Goal: Task Accomplishment & Management: Manage account settings

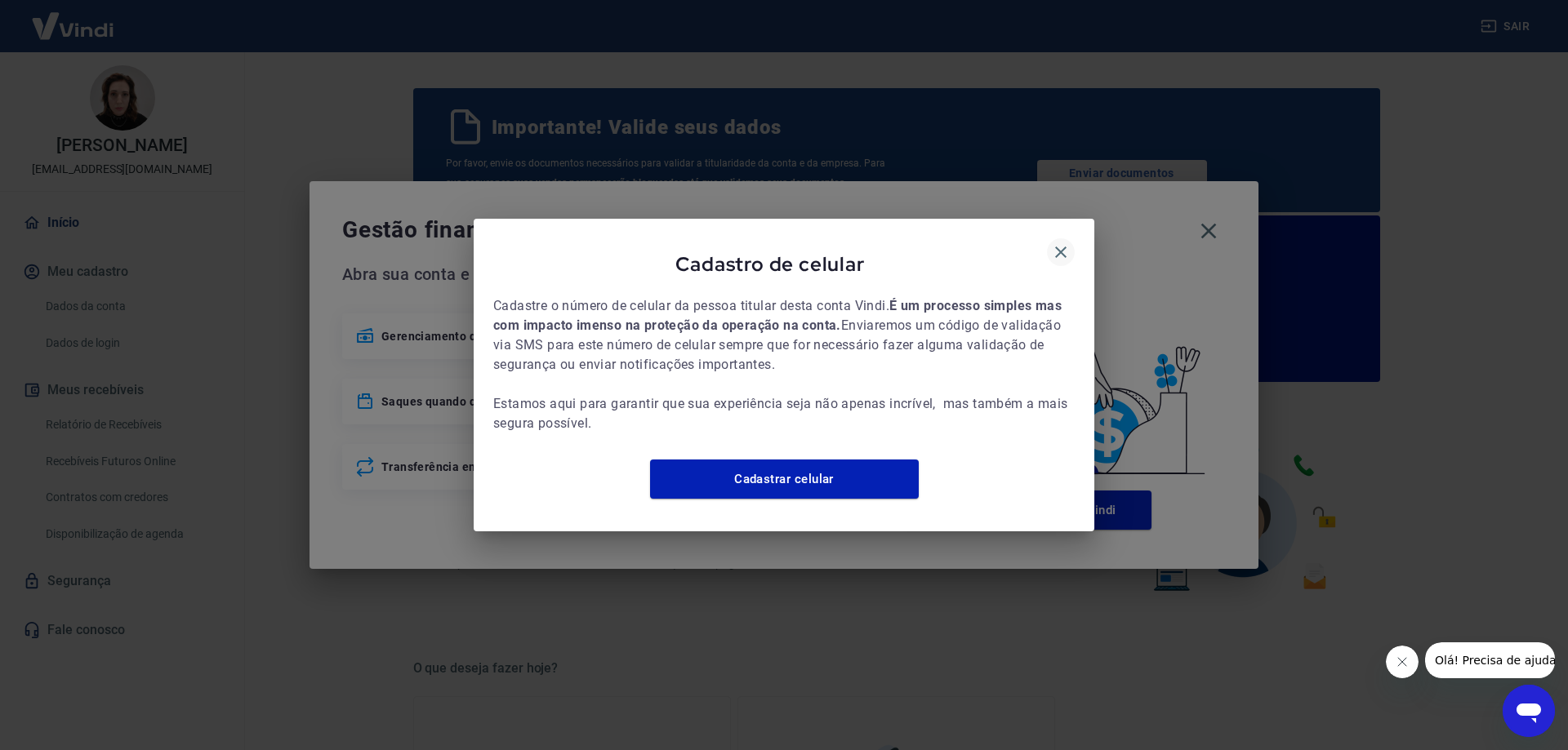
click at [1063, 247] on icon "button" at bounding box center [1061, 252] width 12 height 12
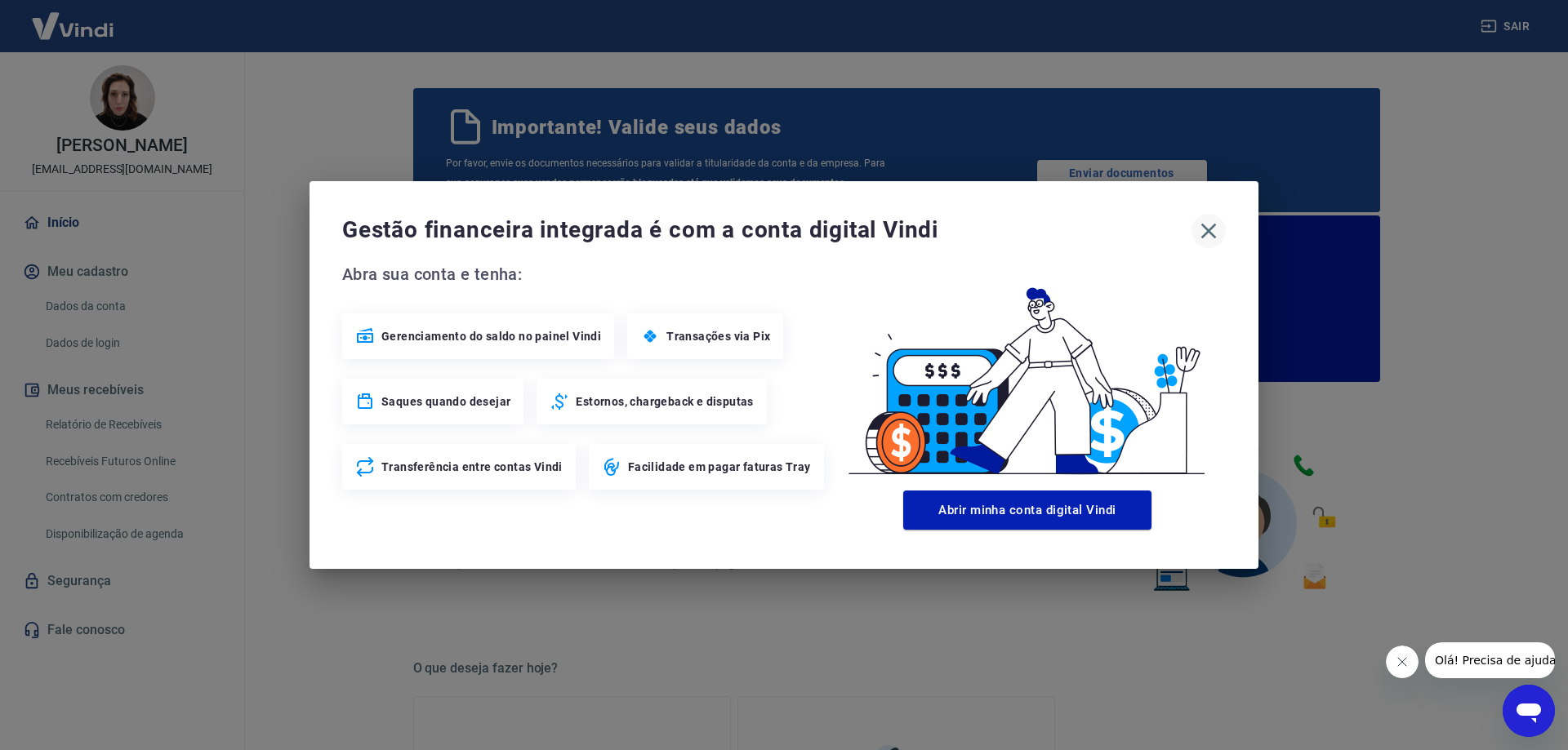
click at [1216, 230] on icon "button" at bounding box center [1209, 230] width 26 height 26
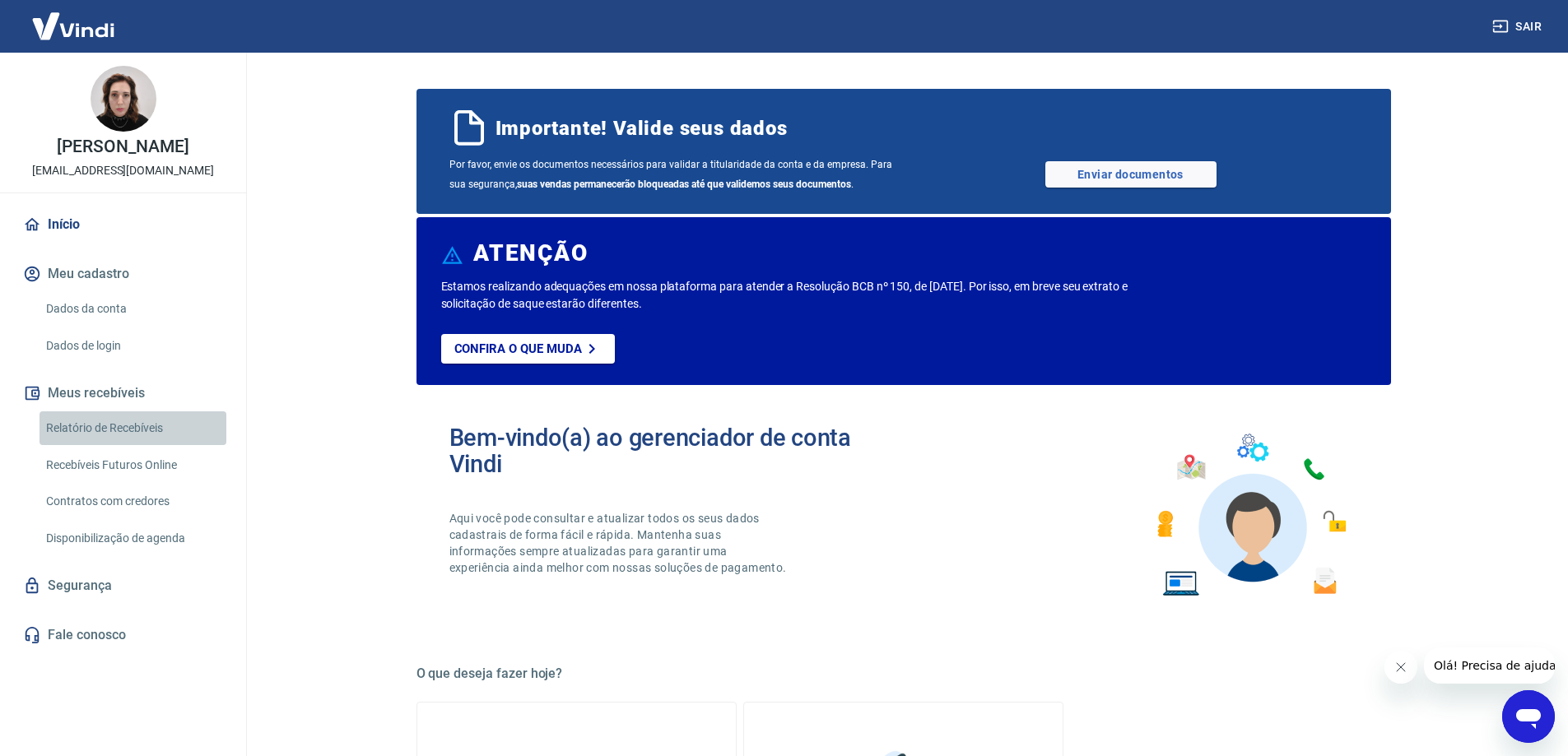
click at [133, 444] on link "Relatório de Recebíveis" at bounding box center [133, 428] width 187 height 34
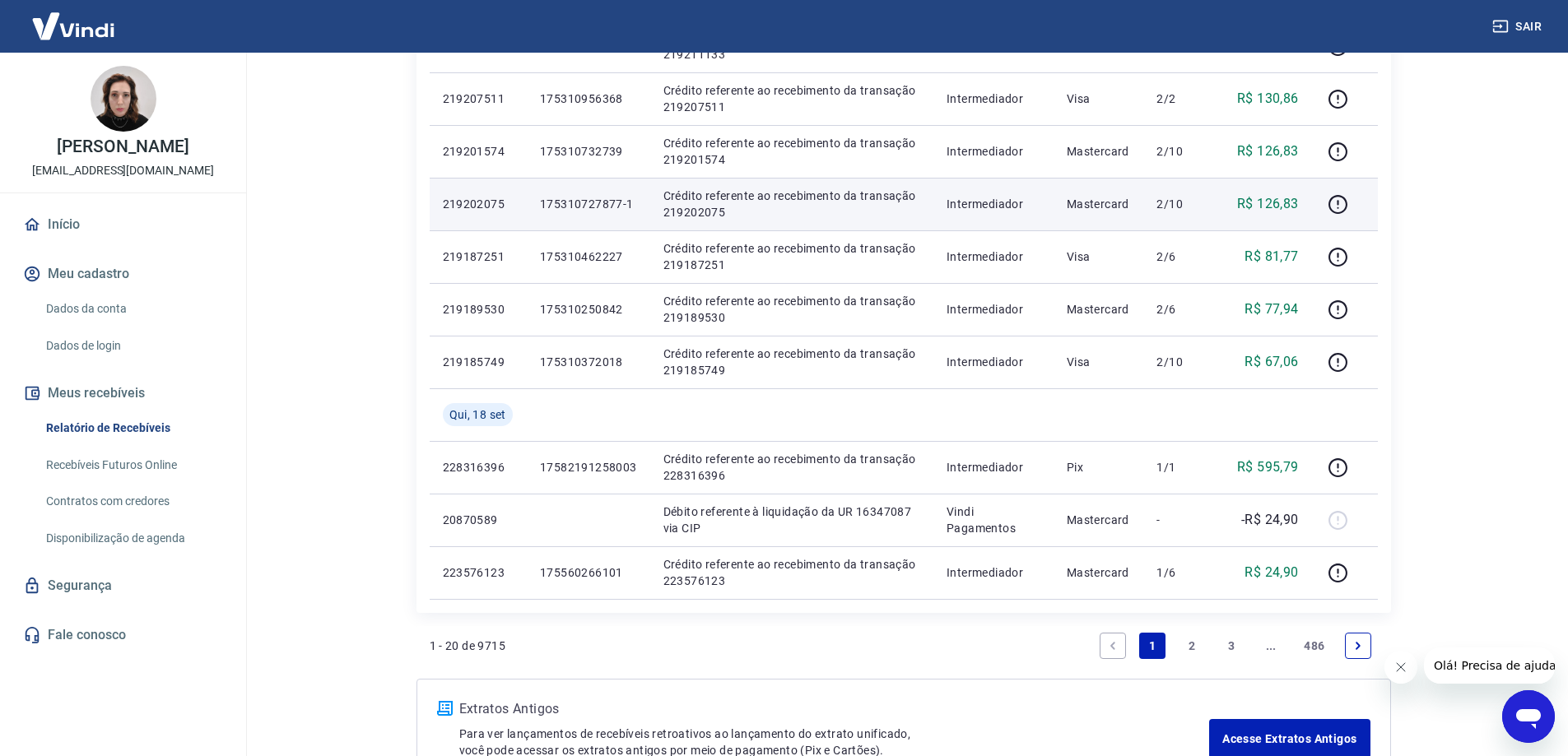
scroll to position [905, 0]
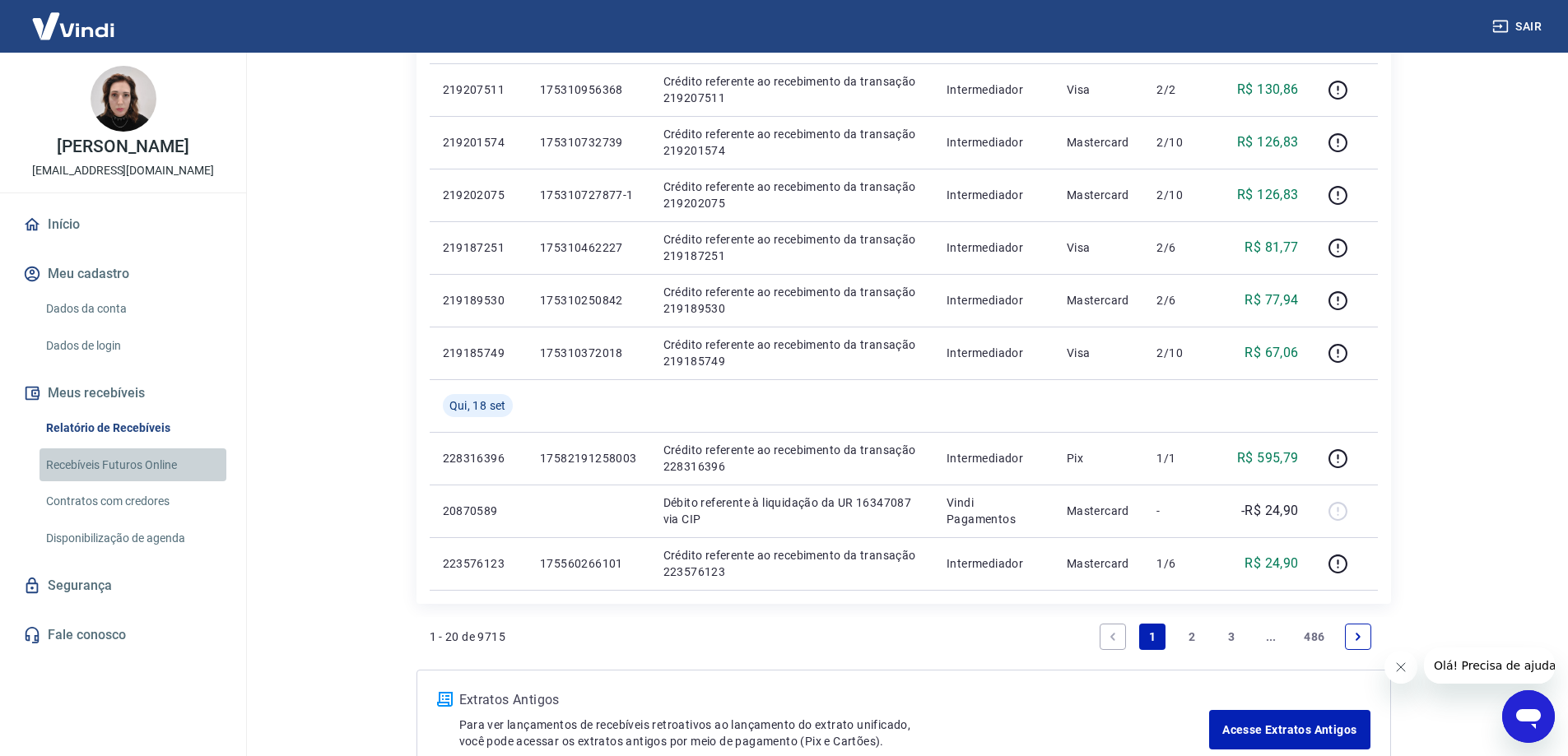
click at [87, 483] on link "Recebíveis Futuros Online" at bounding box center [133, 465] width 187 height 34
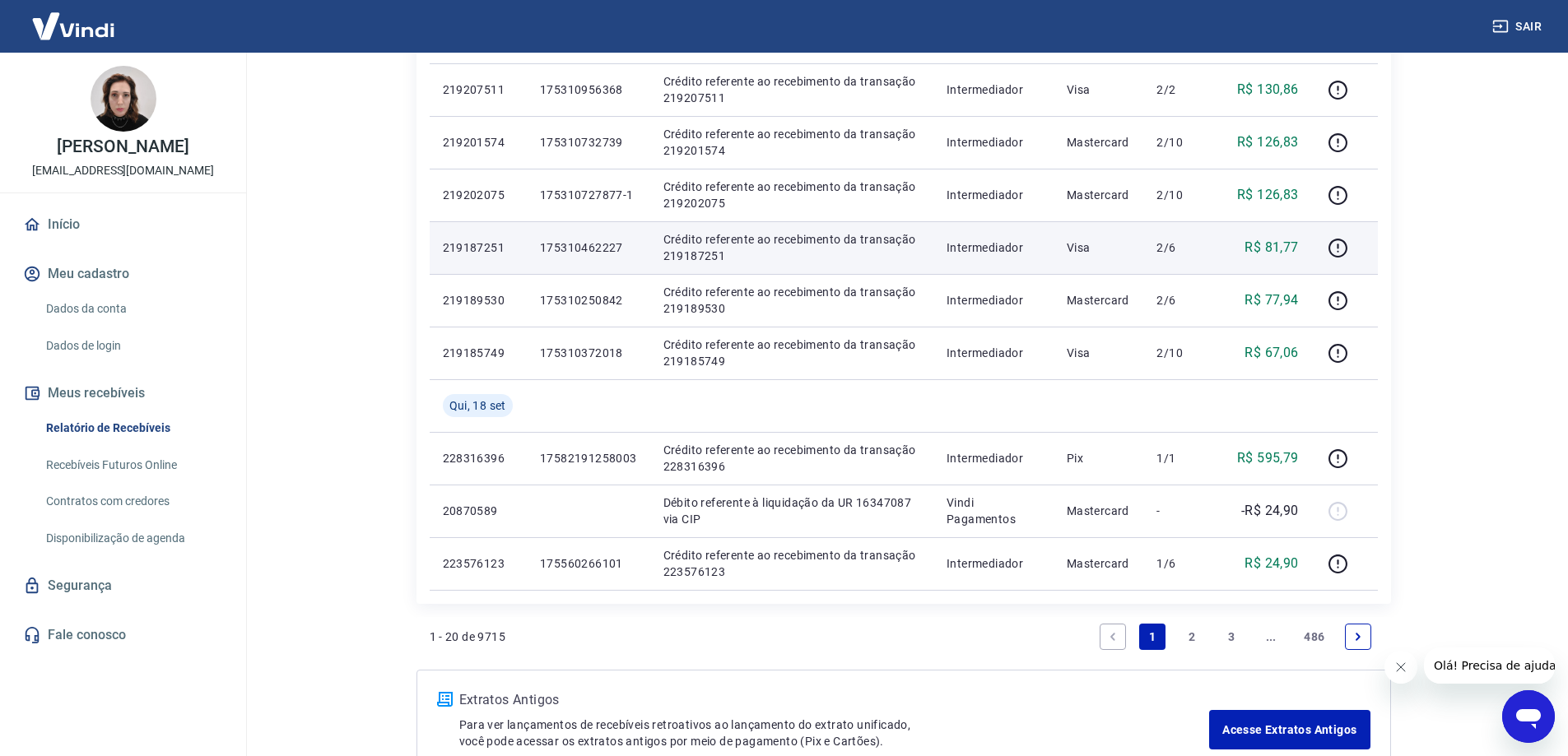
scroll to position [658, 0]
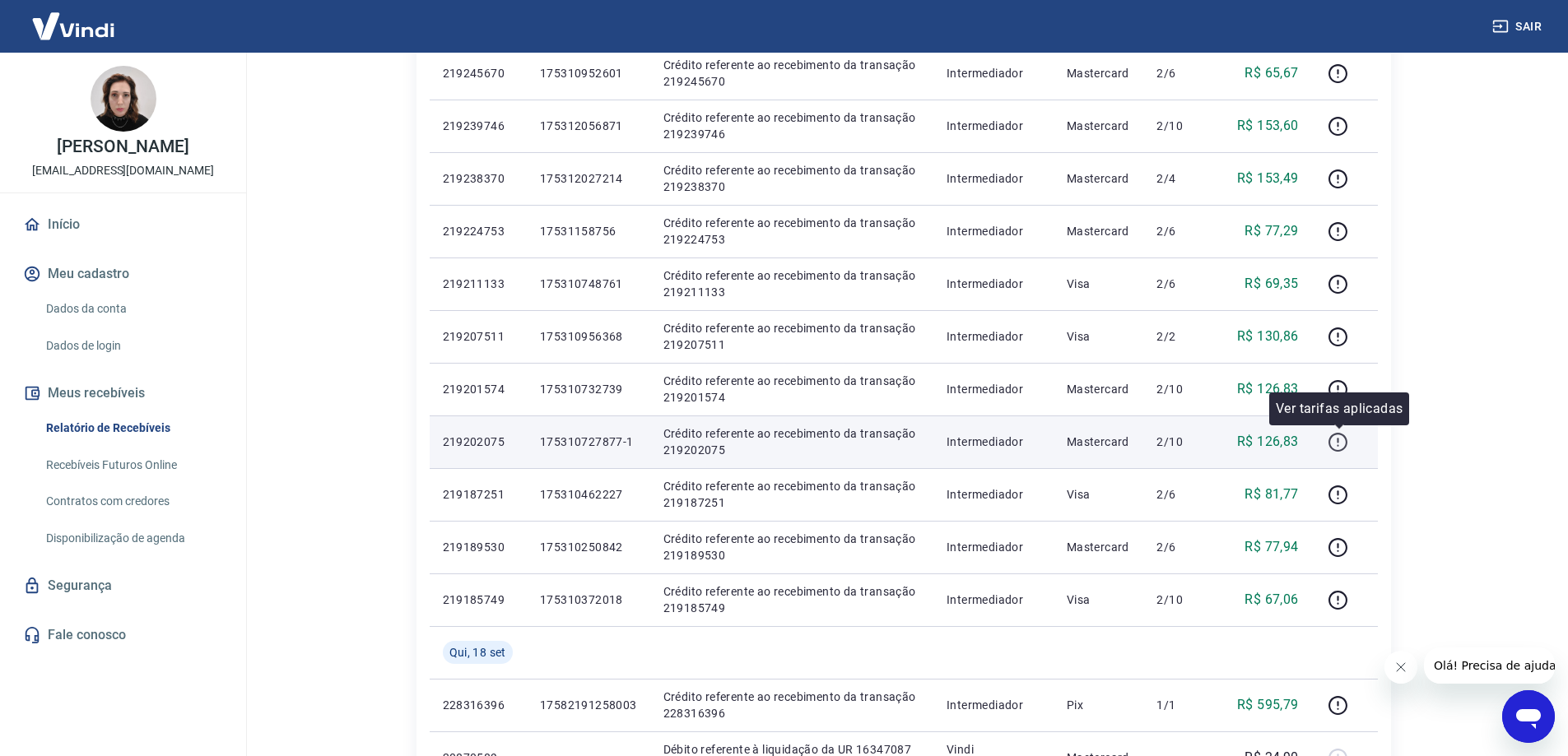
click at [1339, 442] on icon "button" at bounding box center [1338, 442] width 21 height 21
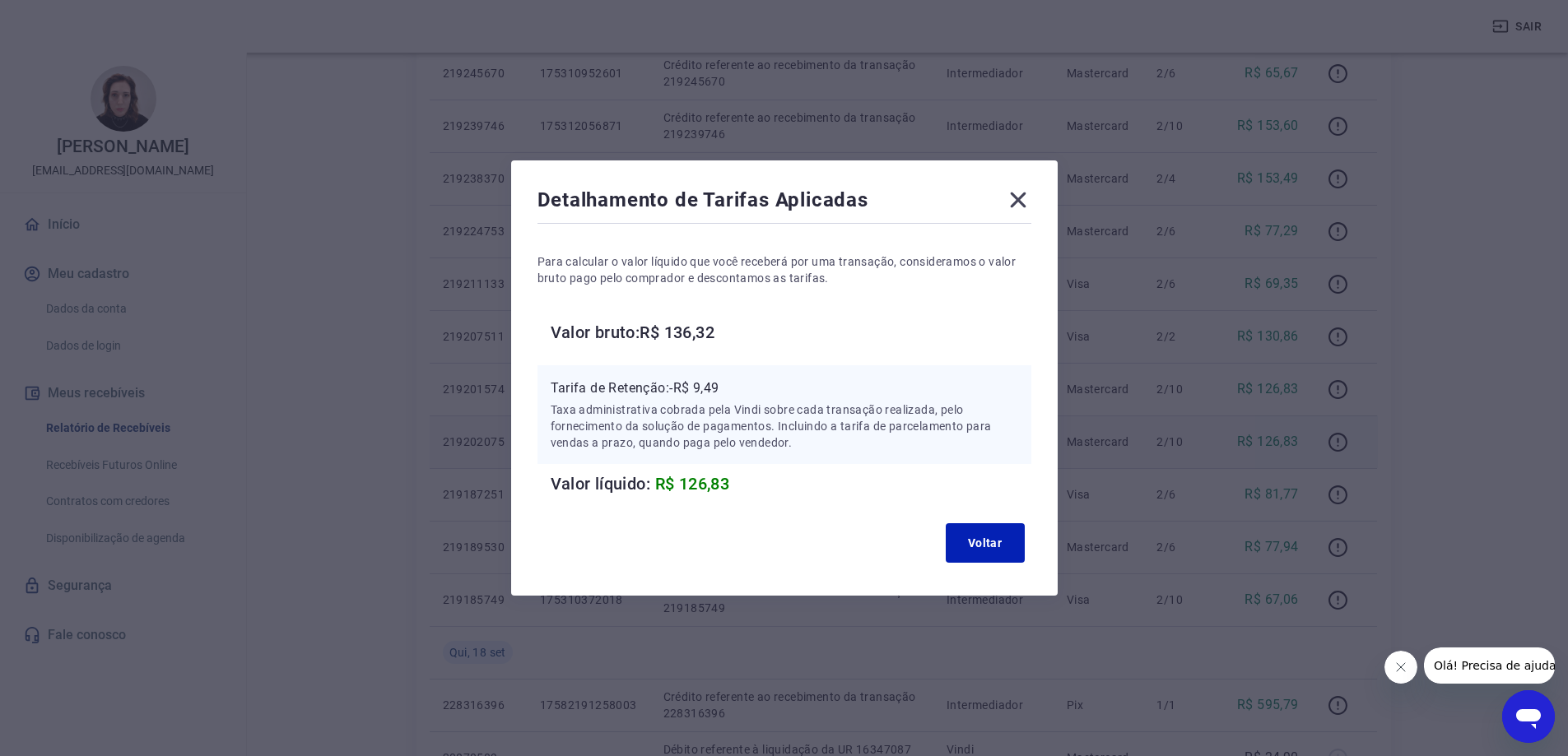
click at [1029, 198] on icon at bounding box center [1018, 199] width 27 height 27
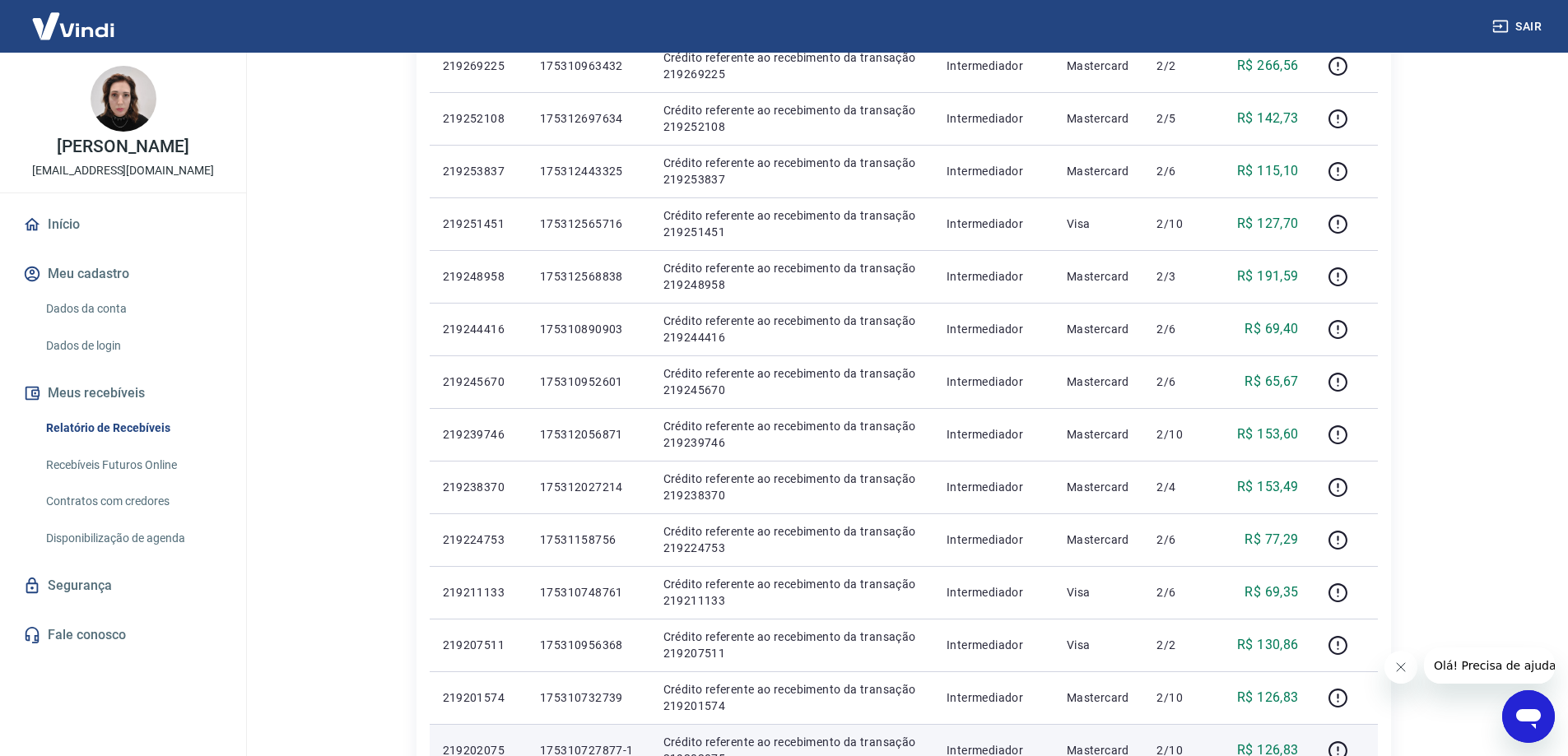
scroll to position [329, 0]
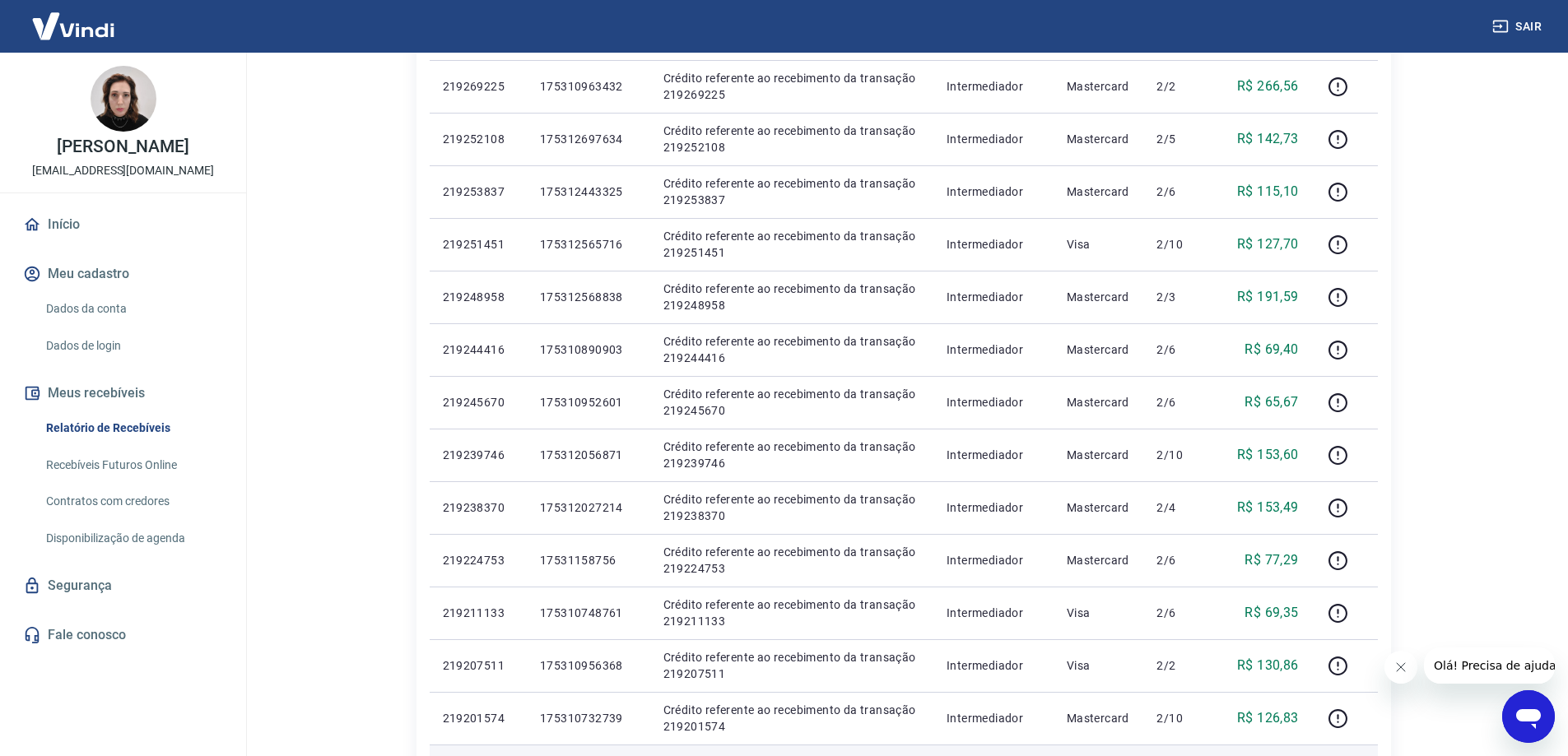
click at [1529, 28] on button "Sair" at bounding box center [1519, 27] width 59 height 30
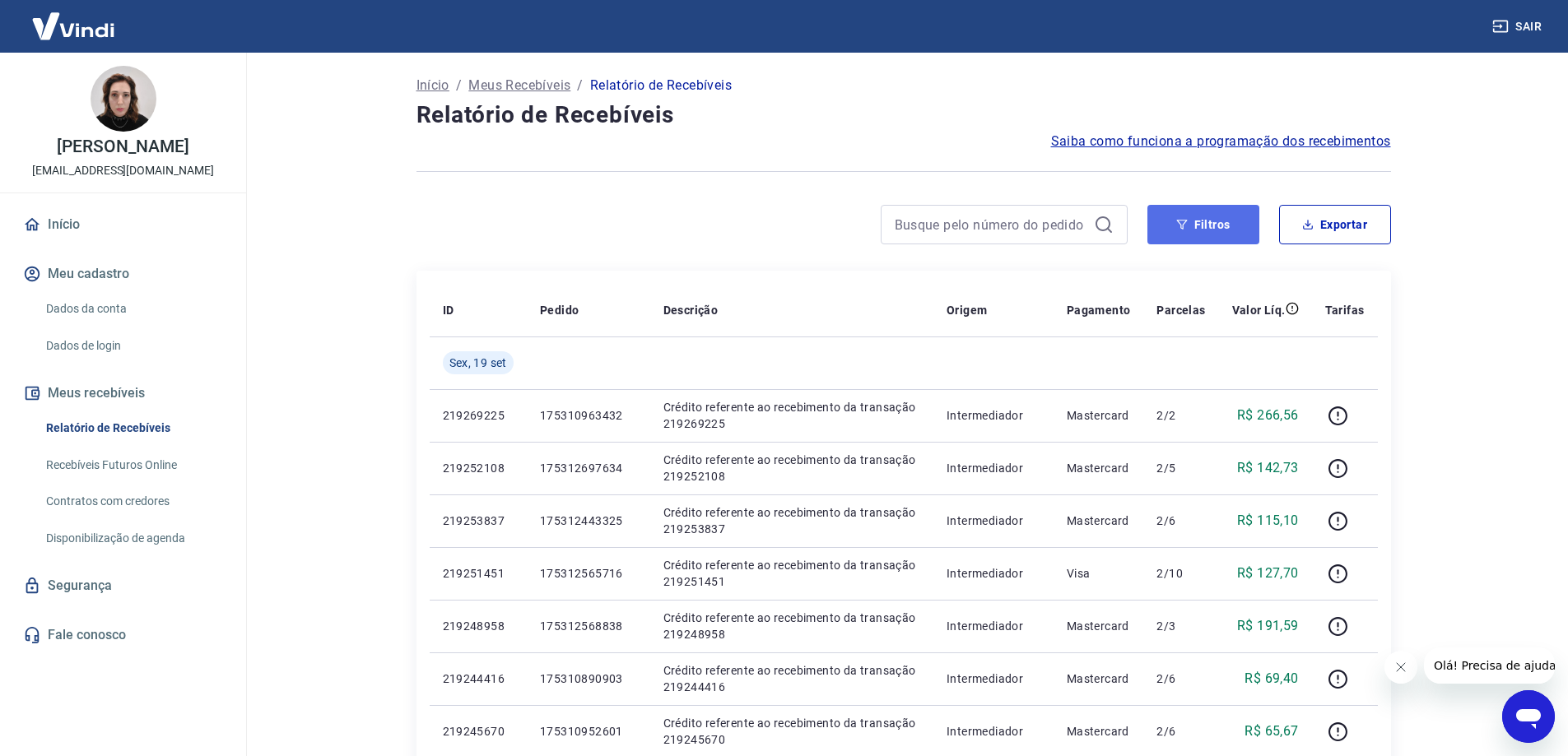
click at [1219, 216] on button "Filtros" at bounding box center [1203, 224] width 112 height 39
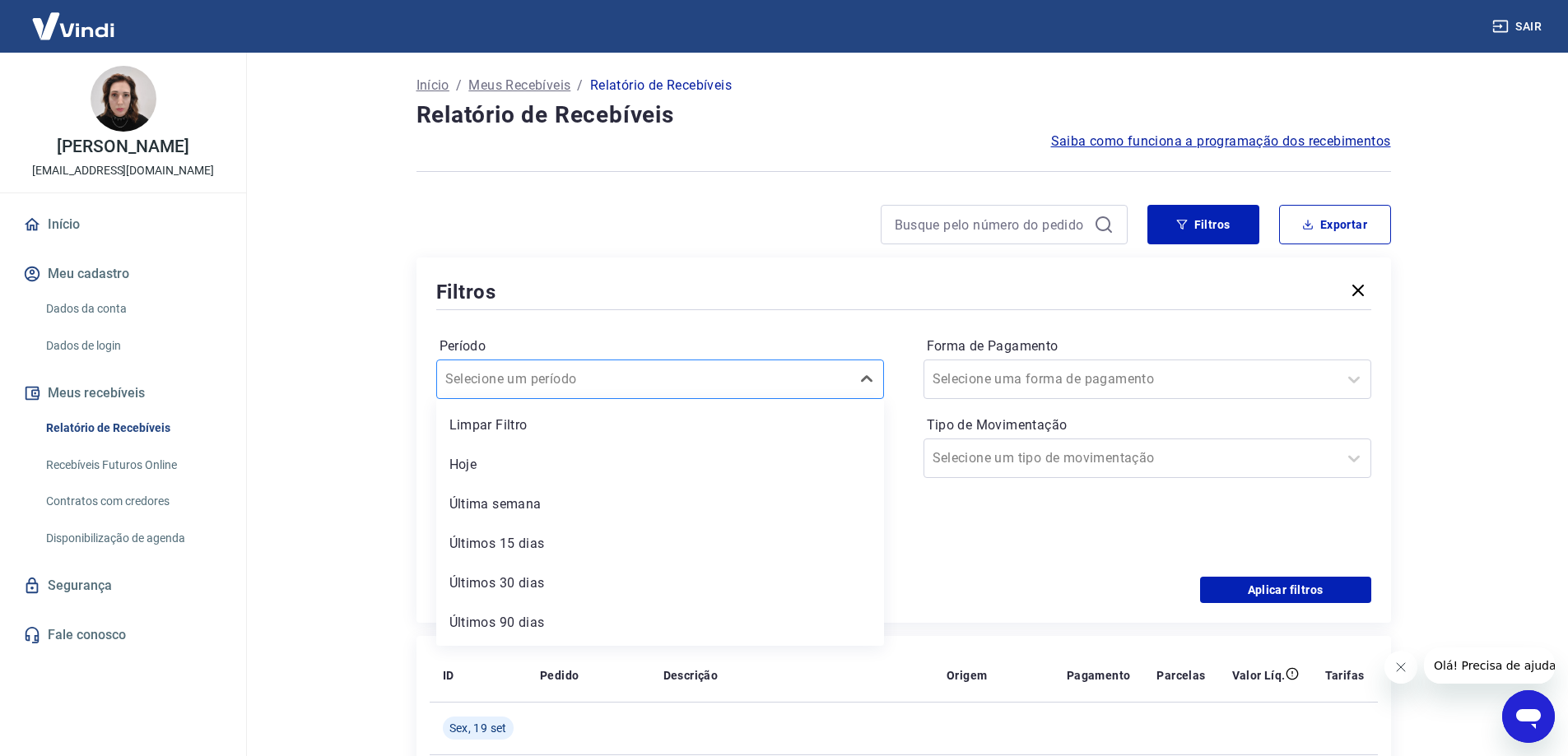
click at [496, 383] on input "Período" at bounding box center [528, 379] width 166 height 20
click at [143, 479] on link "Recebíveis Futuros Online" at bounding box center [133, 465] width 187 height 34
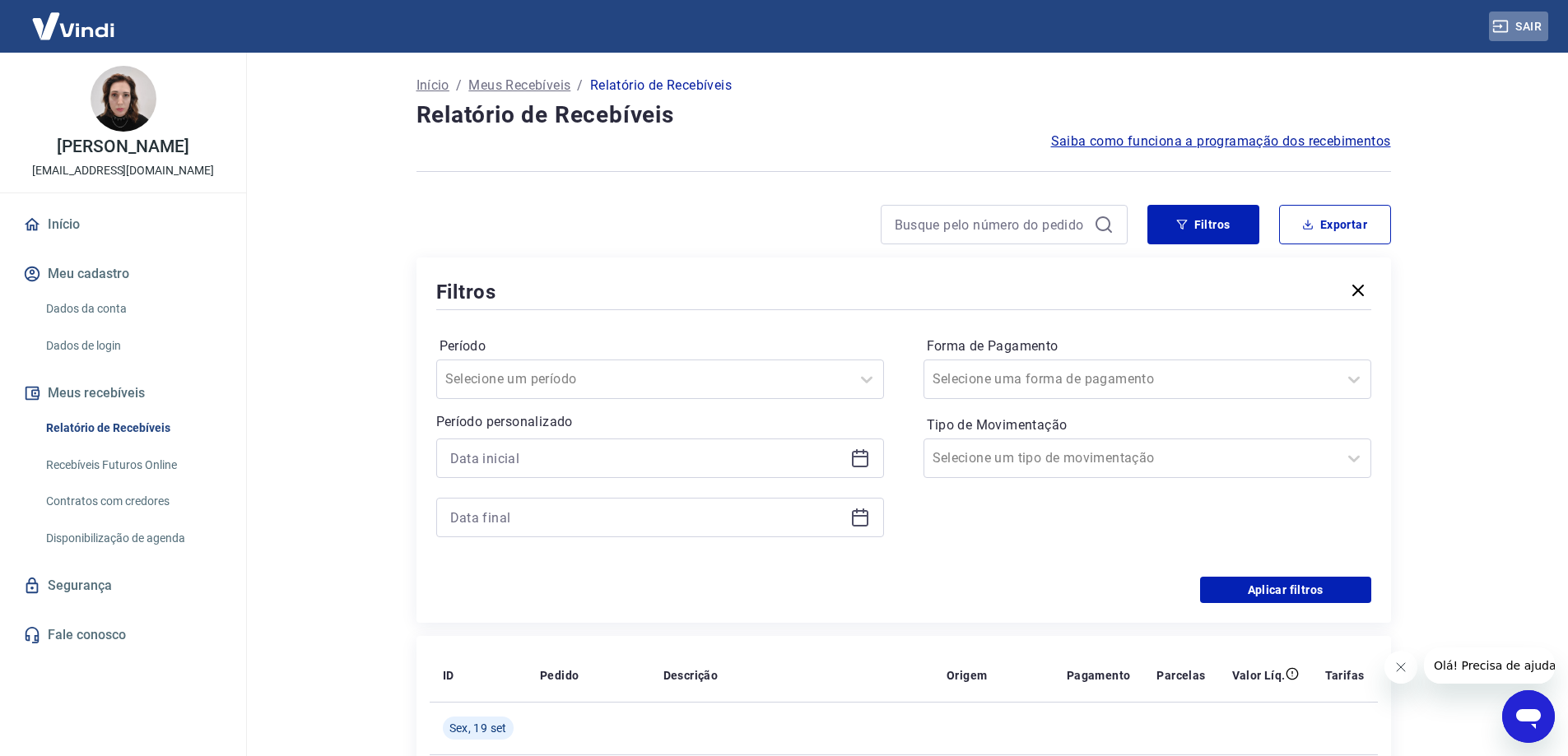
click at [1526, 23] on button "Sair" at bounding box center [1519, 27] width 59 height 30
